Goal: Check status: Check status

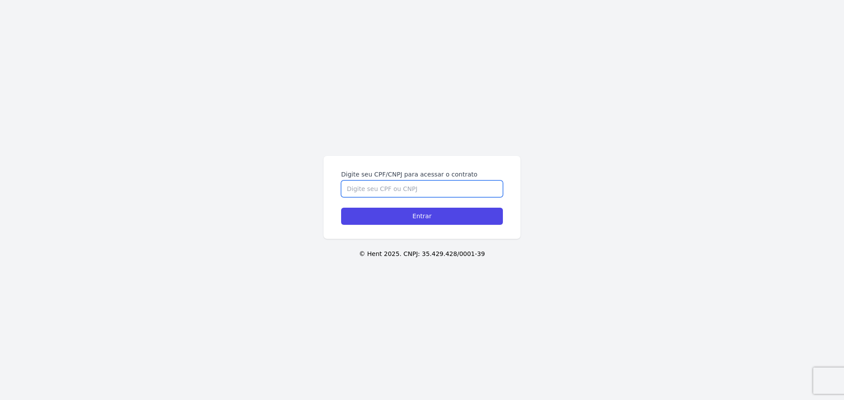
click at [358, 182] on input "Digite seu CPF/CNPJ para acessar o contrato" at bounding box center [422, 189] width 162 height 17
type input "33977465821"
click at [341, 208] on input "Entrar" at bounding box center [422, 216] width 162 height 17
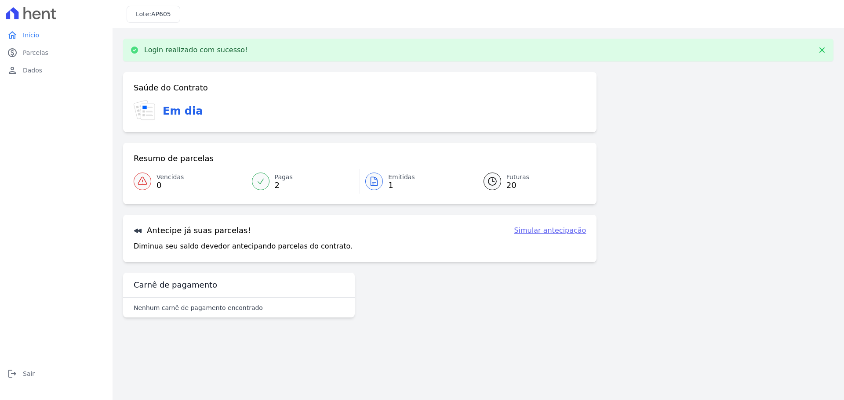
click at [375, 184] on icon at bounding box center [374, 181] width 11 height 11
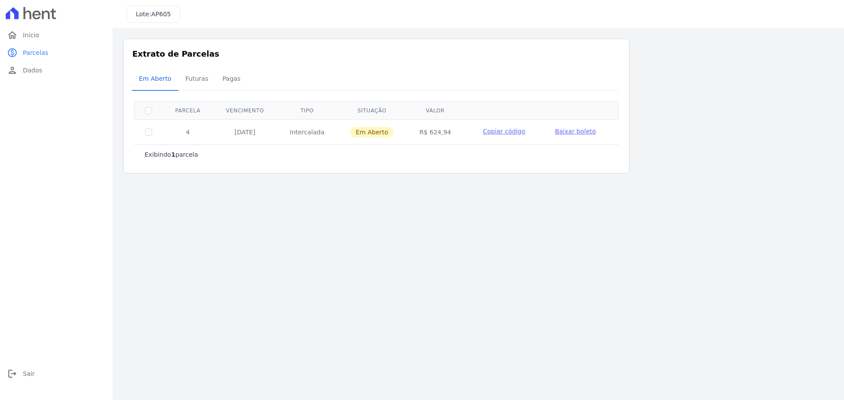
click at [571, 131] on span "Baixar boleto" at bounding box center [575, 131] width 41 height 7
click at [195, 80] on span "Futuras" at bounding box center [196, 79] width 33 height 18
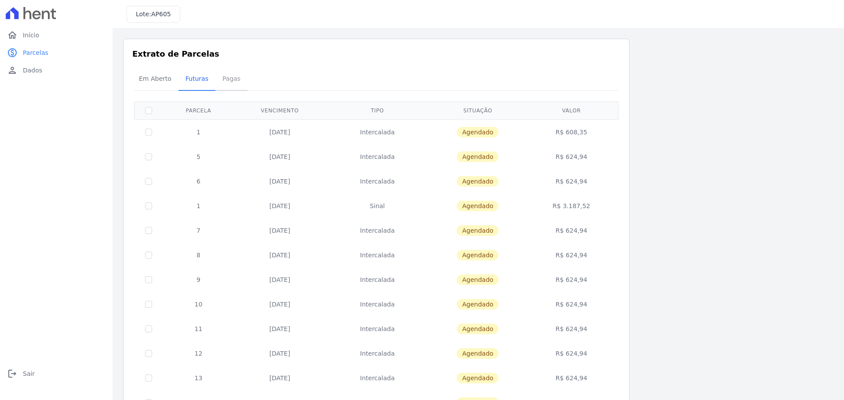
click at [224, 79] on span "Pagas" at bounding box center [231, 79] width 29 height 18
